Goal: Navigation & Orientation: Find specific page/section

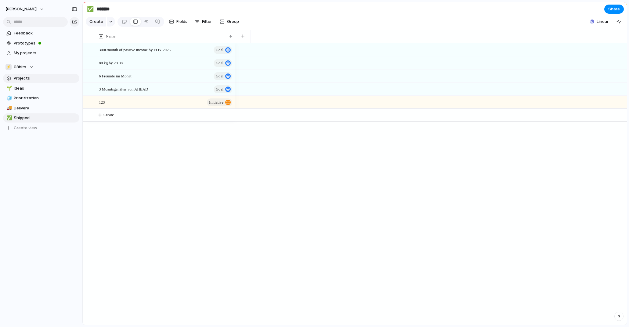
click at [41, 81] on span "Projects" at bounding box center [45, 78] width 63 height 6
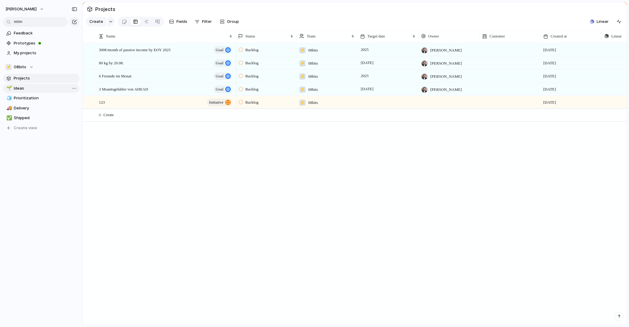
click at [38, 88] on span "Ideas" at bounding box center [45, 88] width 63 height 6
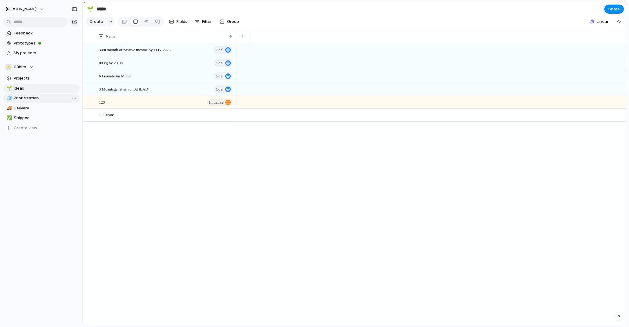
click at [38, 95] on link "🧊 Prioritization" at bounding box center [41, 98] width 76 height 9
click at [35, 109] on span "Delivery" at bounding box center [45, 108] width 63 height 6
click at [34, 119] on span "Shipped" at bounding box center [45, 118] width 63 height 6
type input "*******"
click at [24, 79] on span "Projects" at bounding box center [45, 78] width 63 height 6
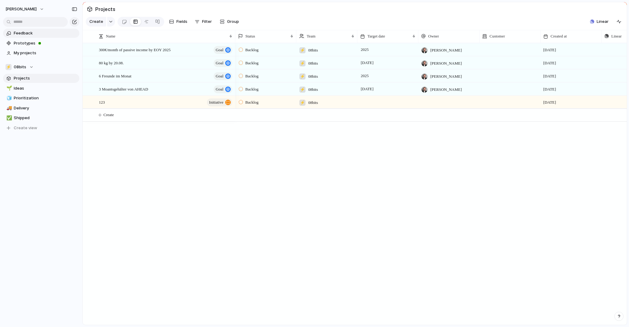
click at [23, 34] on span "Feedback" at bounding box center [45, 33] width 63 height 6
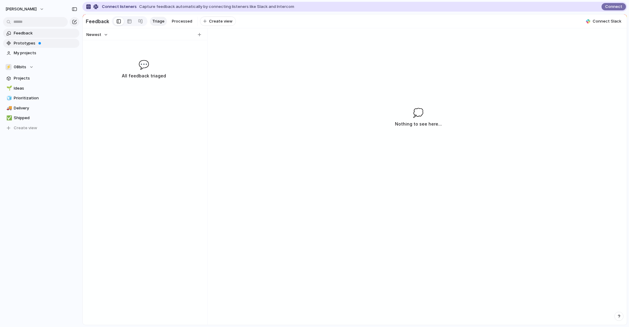
click at [24, 43] on span "Prototypes" at bounding box center [45, 43] width 63 height 6
